Goal: Navigation & Orientation: Find specific page/section

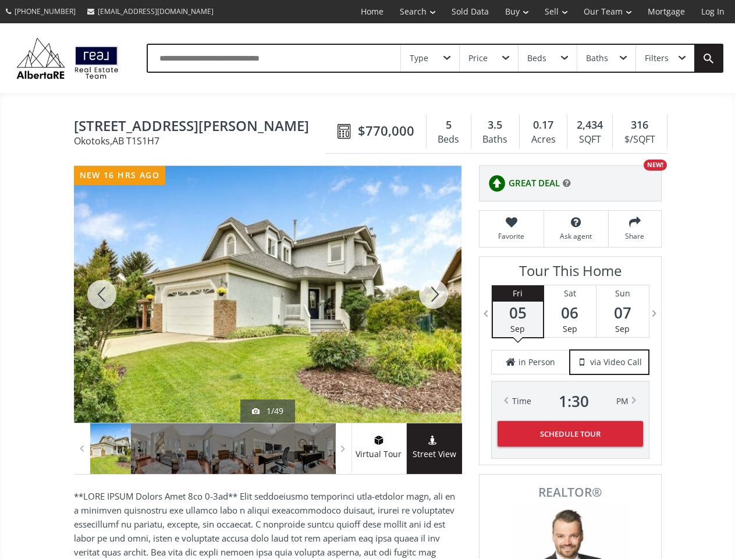
click at [409, 12] on link "Search" at bounding box center [418, 11] width 52 height 23
click at [511, 12] on link "Buy" at bounding box center [517, 11] width 40 height 23
click at [552, 12] on link "Sell" at bounding box center [556, 11] width 39 height 23
click at [606, 12] on link "Our Team" at bounding box center [608, 11] width 64 height 23
click at [713, 12] on link "Log In" at bounding box center [713, 11] width 40 height 23
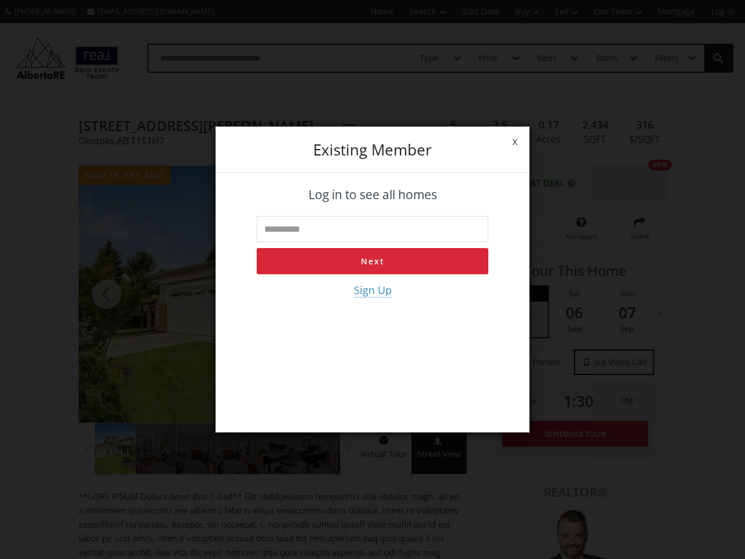
click at [430, 58] on div "x Existing member Log in to see all homes Next Sign Up" at bounding box center [372, 279] width 745 height 559
click at [488, 58] on div "x Existing member Log in to see all homes Next Sign Up" at bounding box center [372, 279] width 745 height 559
click at [547, 58] on div "x Existing member Log in to see all homes Next Sign Up" at bounding box center [372, 279] width 745 height 559
click at [606, 58] on div "x Existing member Log in to see all homes Next Sign Up" at bounding box center [372, 279] width 745 height 559
click at [665, 58] on div "x Existing member Log in to see all homes Next Sign Up" at bounding box center [372, 279] width 745 height 559
